Goal: Task Accomplishment & Management: Manage account settings

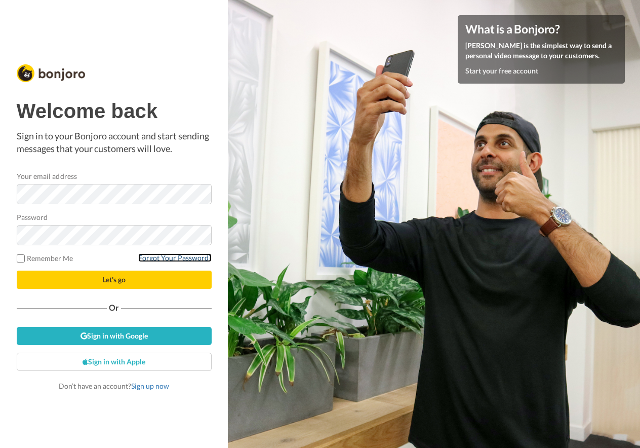
click at [178, 257] on link "Forgot Your Password?" at bounding box center [174, 257] width 73 height 9
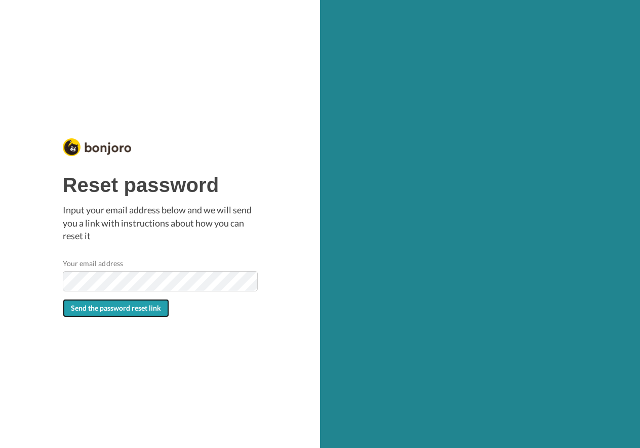
click at [128, 308] on span "Send the password reset link" at bounding box center [116, 307] width 90 height 9
